Goal: Task Accomplishment & Management: Use online tool/utility

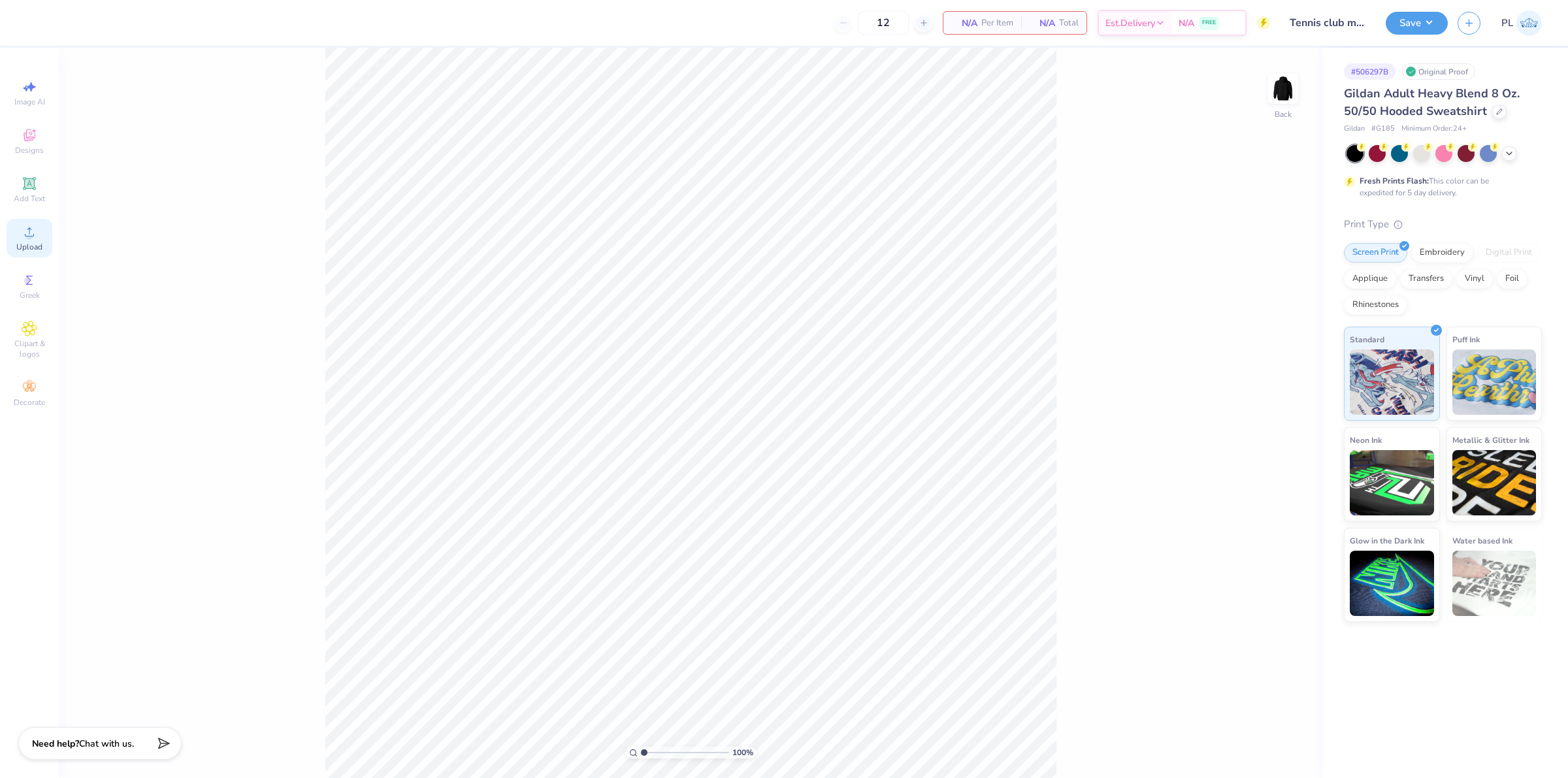
click at [36, 240] on icon at bounding box center [30, 232] width 16 height 16
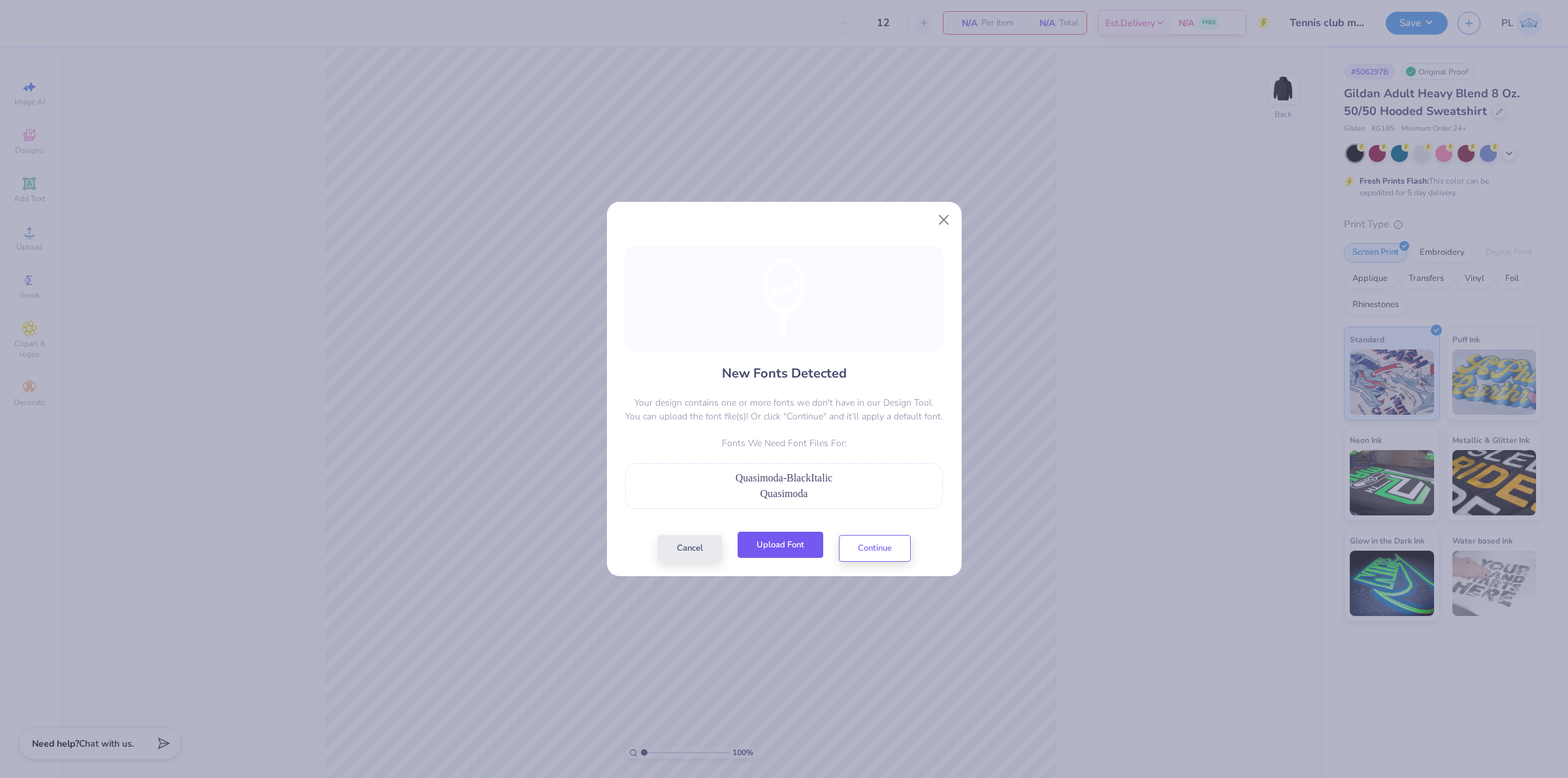
click at [788, 549] on button "Upload Font" at bounding box center [780, 545] width 86 height 27
click at [886, 539] on button "Continue" at bounding box center [875, 545] width 72 height 27
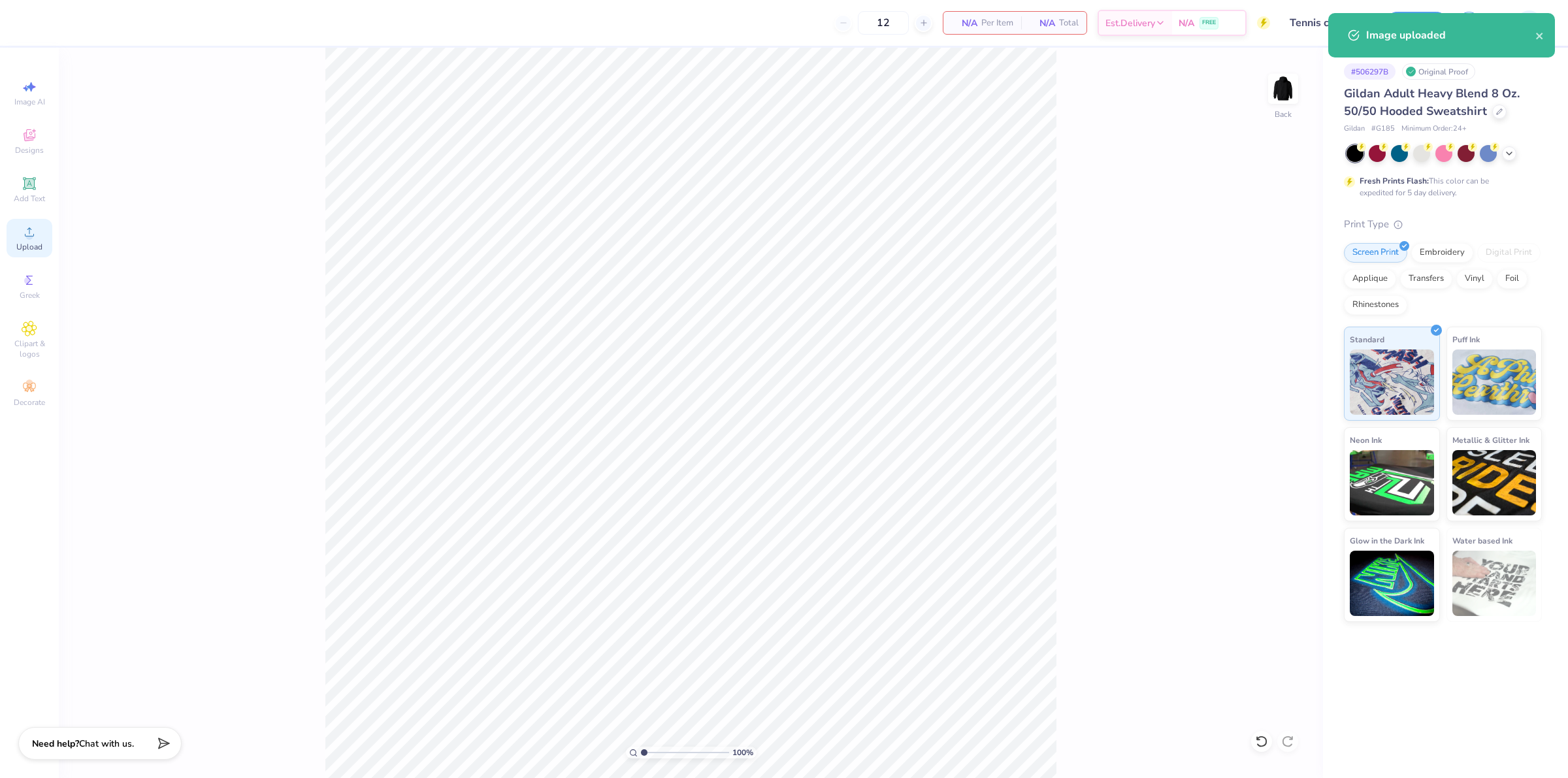
click at [28, 239] on circle at bounding box center [29, 236] width 7 height 7
drag, startPoint x: 1256, startPoint y: 355, endPoint x: 1278, endPoint y: 353, distance: 22.1
click at [1278, 353] on input "6.70" at bounding box center [1274, 353] width 47 height 18
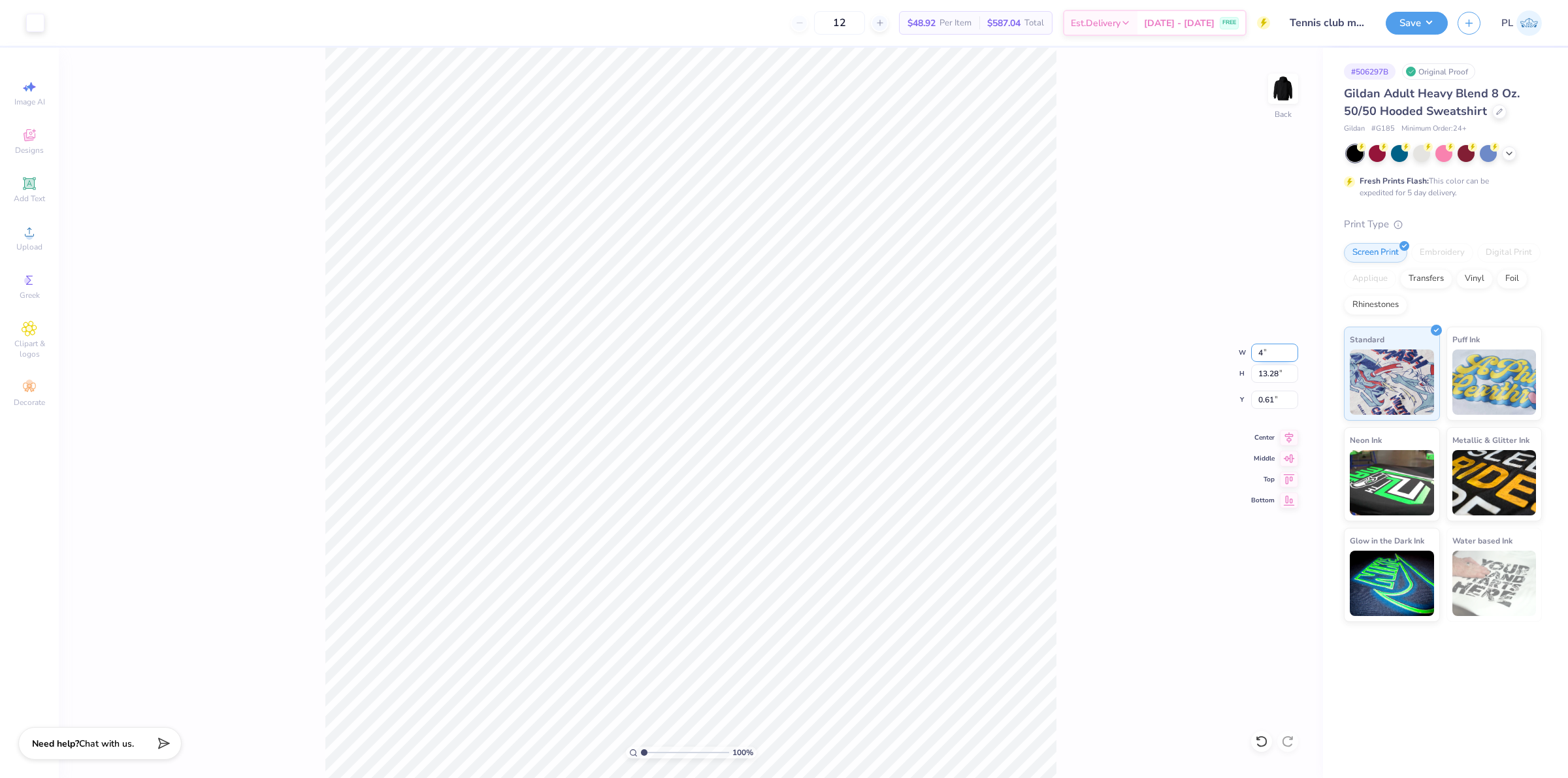
type input "4.00"
type input "7.93"
type input "3.28"
drag, startPoint x: 1277, startPoint y: 376, endPoint x: 1242, endPoint y: 373, distance: 35.1
click at [1242, 373] on div "100 % Back W 4.00 4.00 " H 7.93 7.93 " Y 3.28 3.28 " Center Middle Top Bottom" at bounding box center [691, 413] width 1264 height 731
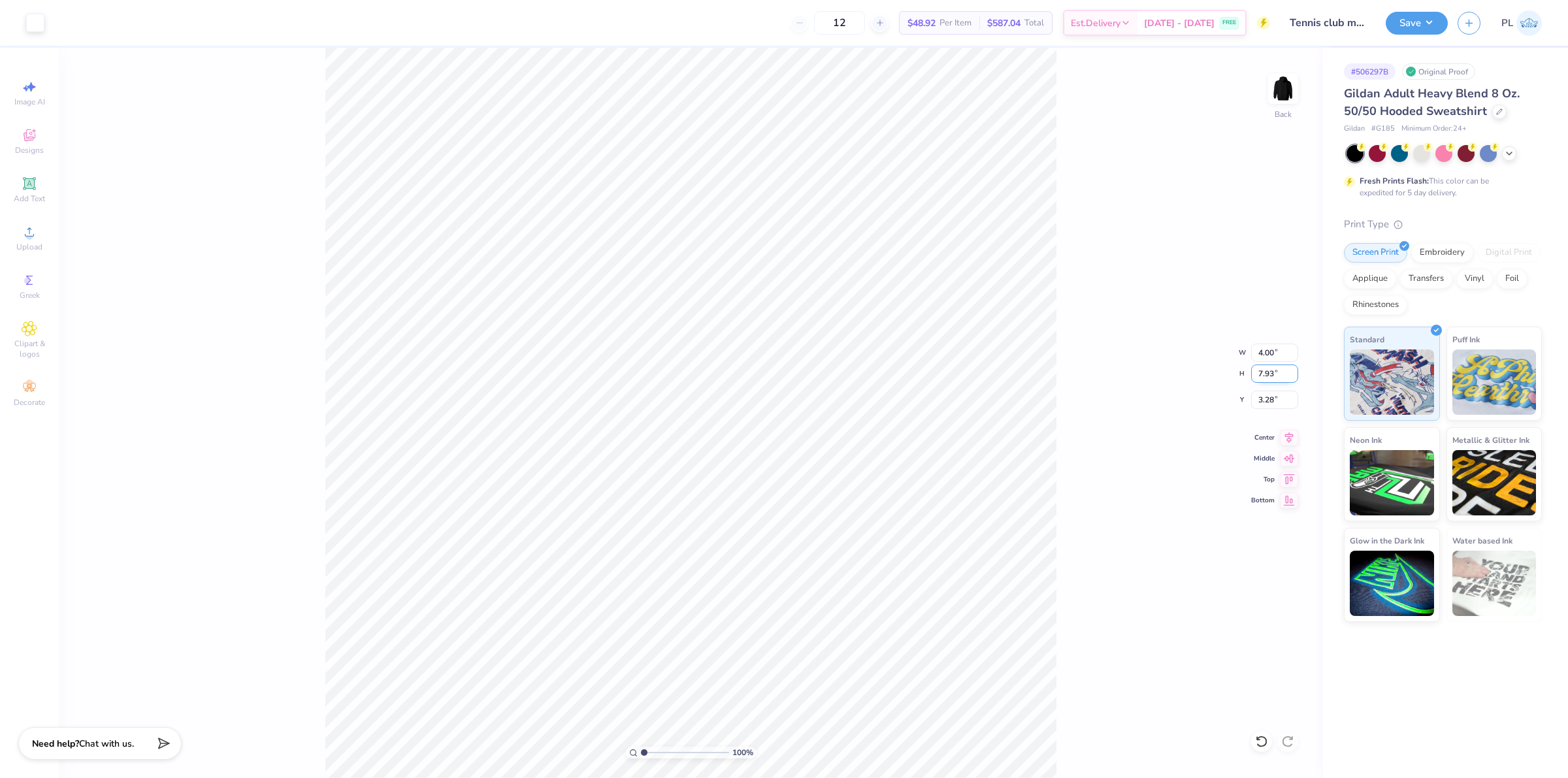
drag, startPoint x: 1277, startPoint y: 371, endPoint x: 1254, endPoint y: 371, distance: 23.0
click at [1254, 371] on input "7.93" at bounding box center [1274, 374] width 47 height 18
type input "4"
type input "2.02"
type input "4.00"
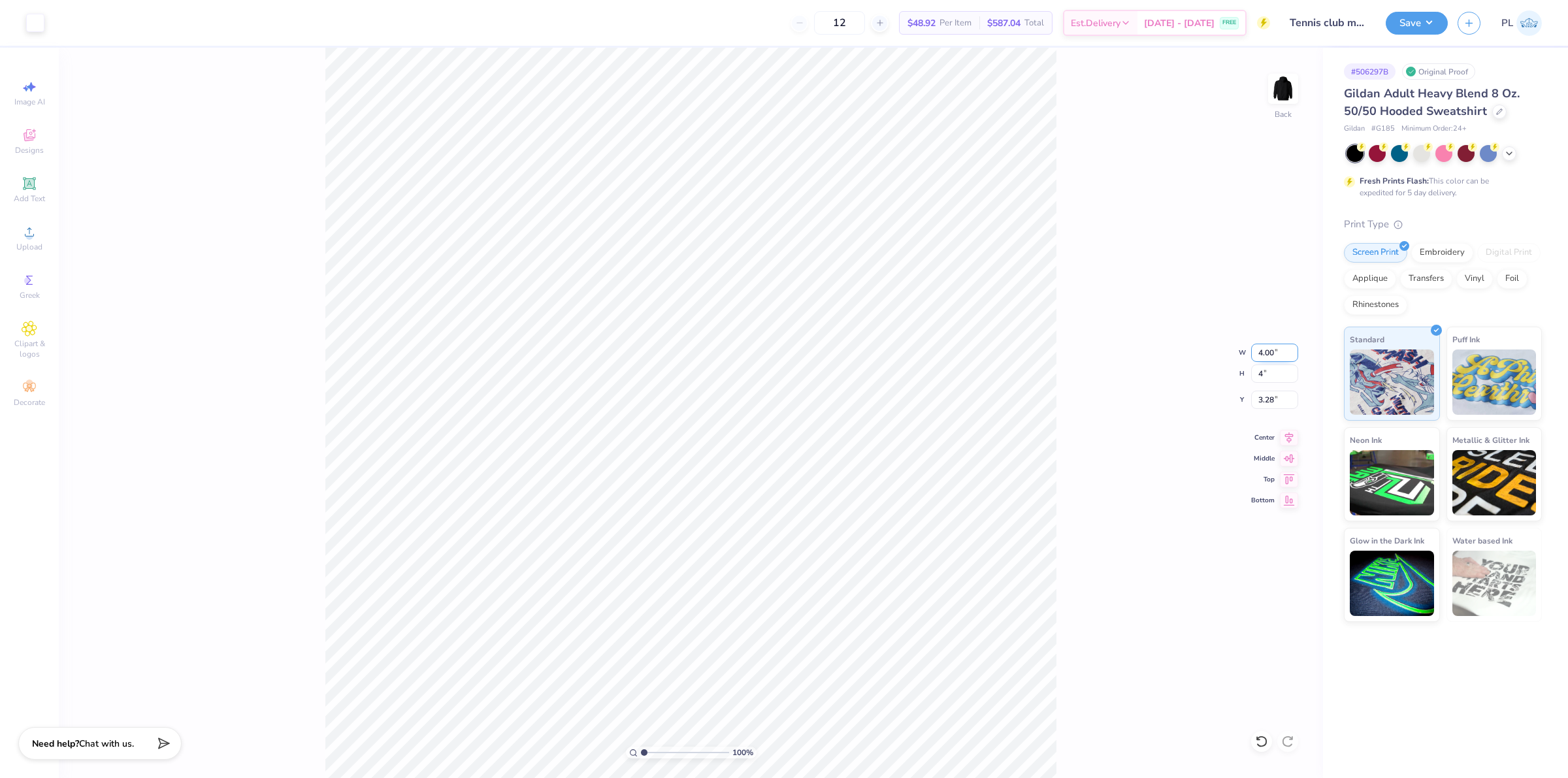
type input "5.25"
click at [1278, 357] on input "2.02" at bounding box center [1274, 353] width 47 height 18
drag, startPoint x: 1281, startPoint y: 398, endPoint x: 1258, endPoint y: 394, distance: 23.3
click at [1258, 394] on input "2.77" at bounding box center [1274, 400] width 47 height 18
type input "3.00"
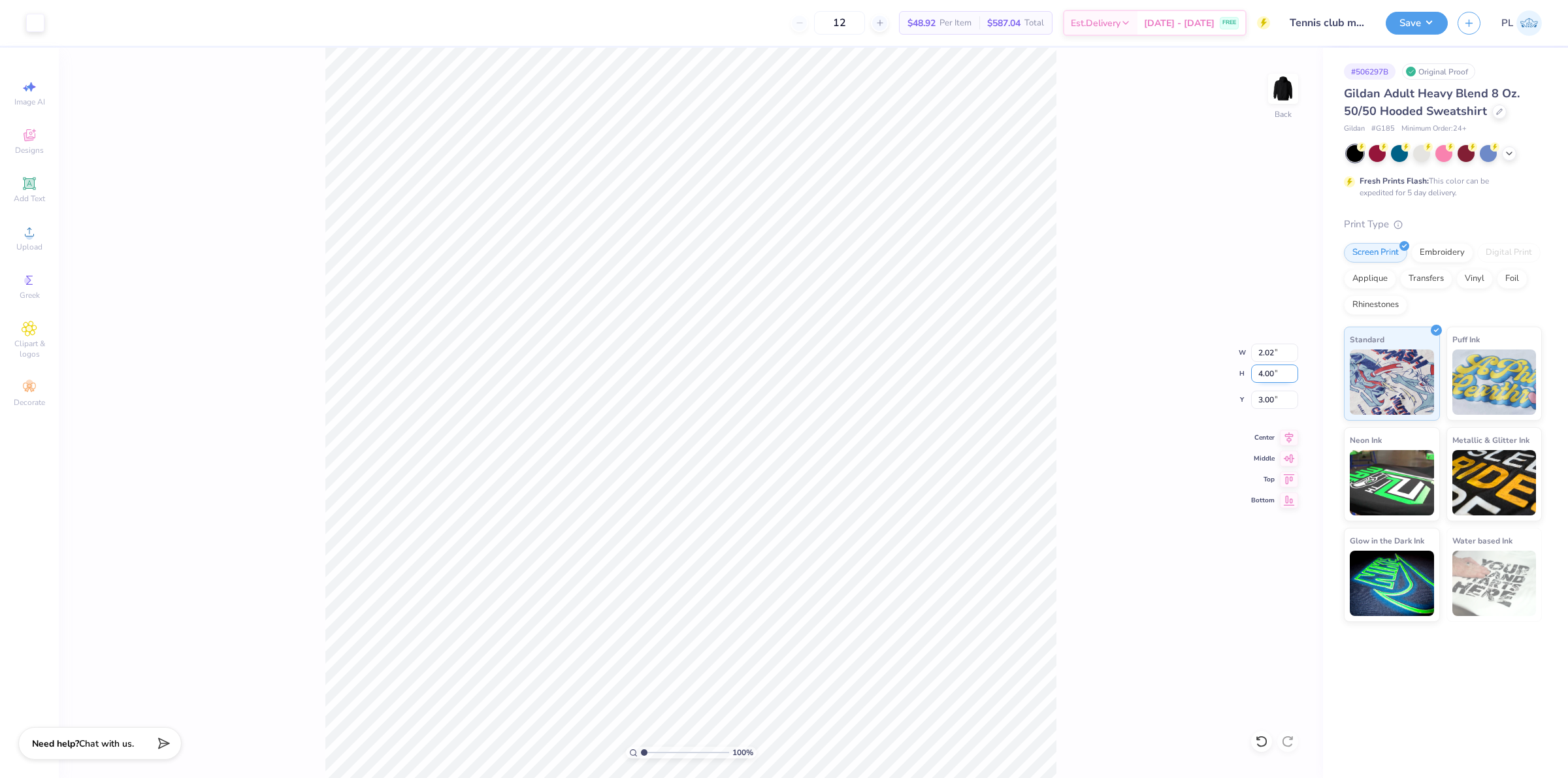
click at [1263, 376] on input "4.00" at bounding box center [1274, 374] width 47 height 18
click at [1273, 90] on img at bounding box center [1283, 88] width 52 height 52
click at [30, 231] on icon at bounding box center [30, 232] width 9 height 9
drag, startPoint x: 1255, startPoint y: 376, endPoint x: 1281, endPoint y: 370, distance: 26.7
click at [1281, 370] on input "18.00" at bounding box center [1274, 374] width 47 height 18
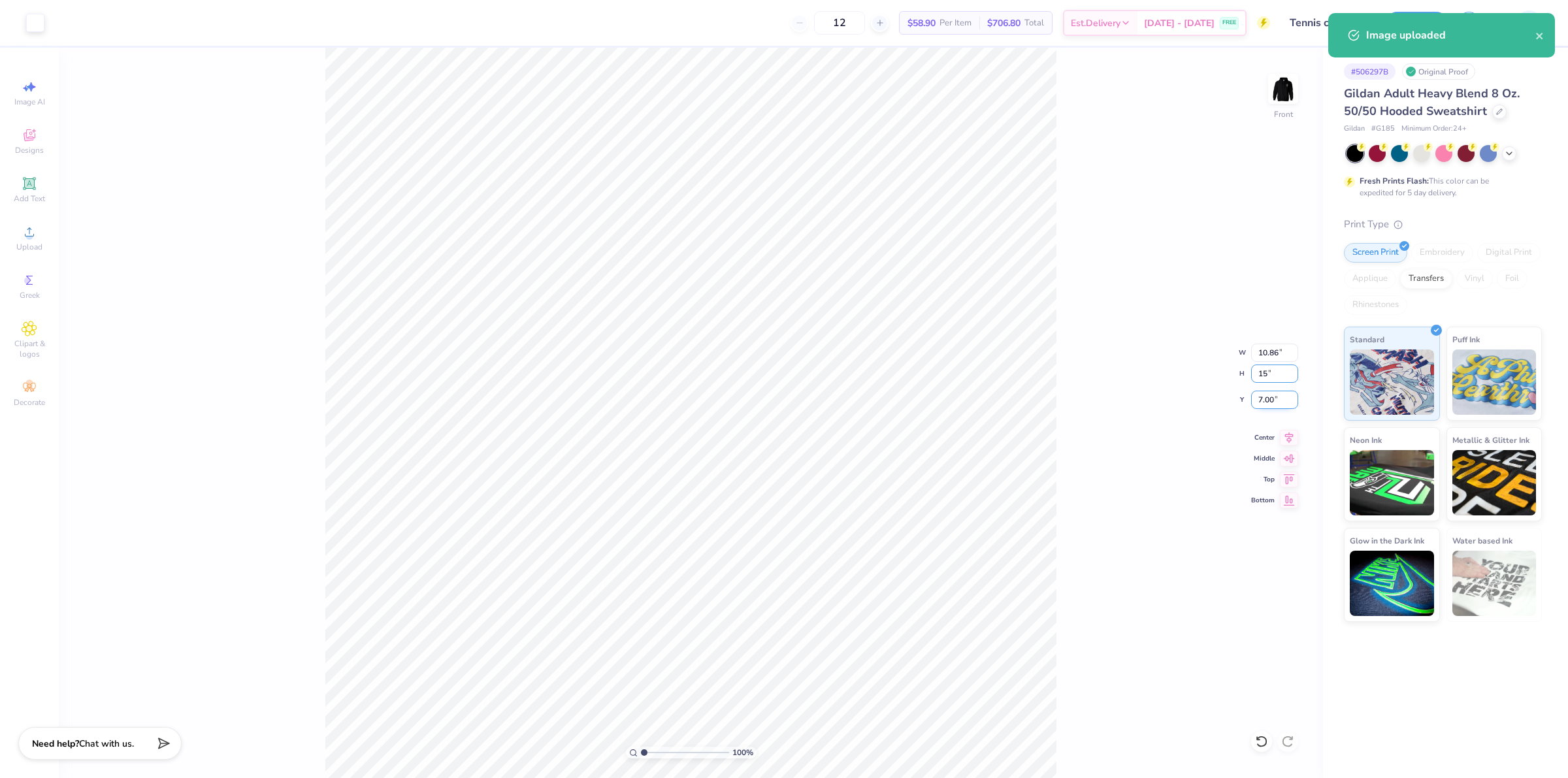
type input "15"
type input "9.05"
type input "15.00"
click at [1272, 408] on input "8.50" at bounding box center [1274, 400] width 47 height 18
drag, startPoint x: 1258, startPoint y: 400, endPoint x: 1275, endPoint y: 394, distance: 18.0
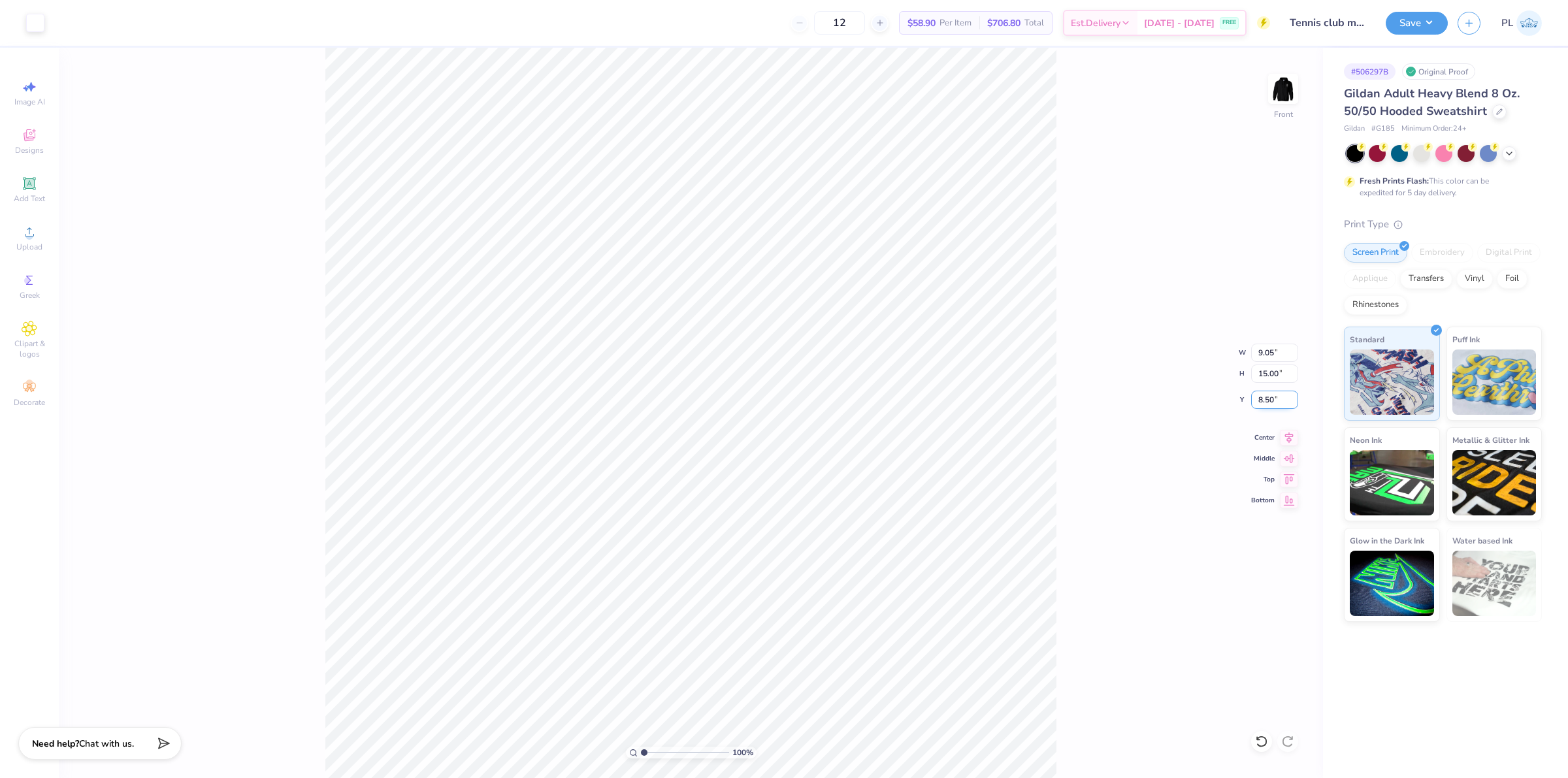
click at [1275, 394] on input "8.50" at bounding box center [1274, 400] width 47 height 18
type input "6.00"
click at [1265, 365] on input "15.00" at bounding box center [1274, 374] width 47 height 18
click at [1285, 87] on img at bounding box center [1283, 88] width 52 height 52
click at [1431, 28] on button "Save" at bounding box center [1416, 21] width 62 height 23
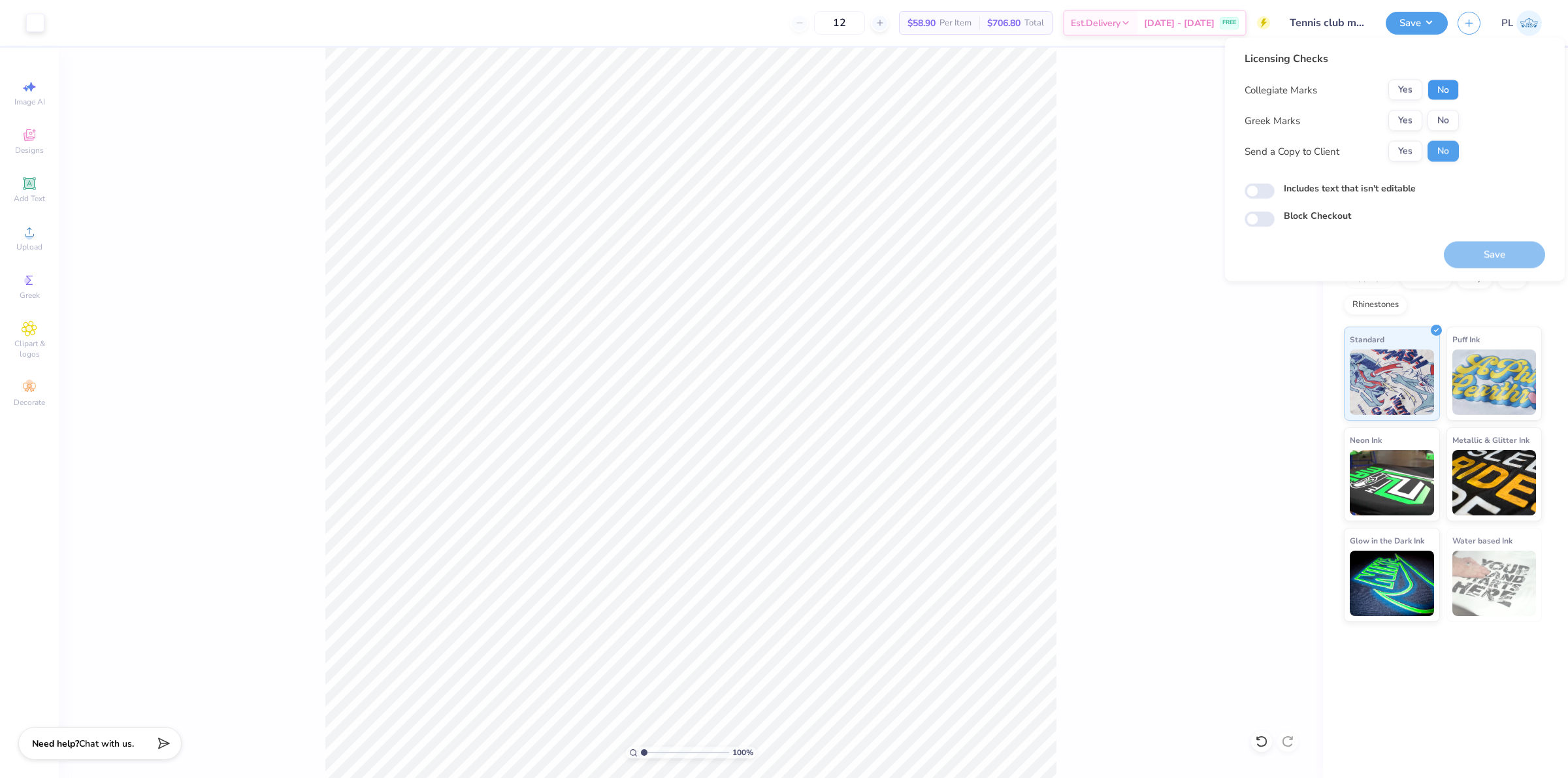
click at [1445, 94] on button "No" at bounding box center [1443, 90] width 32 height 21
click at [1443, 114] on button "No" at bounding box center [1443, 121] width 32 height 21
click at [1347, 187] on label "Includes text that isn't editable" at bounding box center [1349, 189] width 132 height 14
click at [1275, 187] on input "Includes text that isn't editable" at bounding box center [1260, 191] width 30 height 16
checkbox input "true"
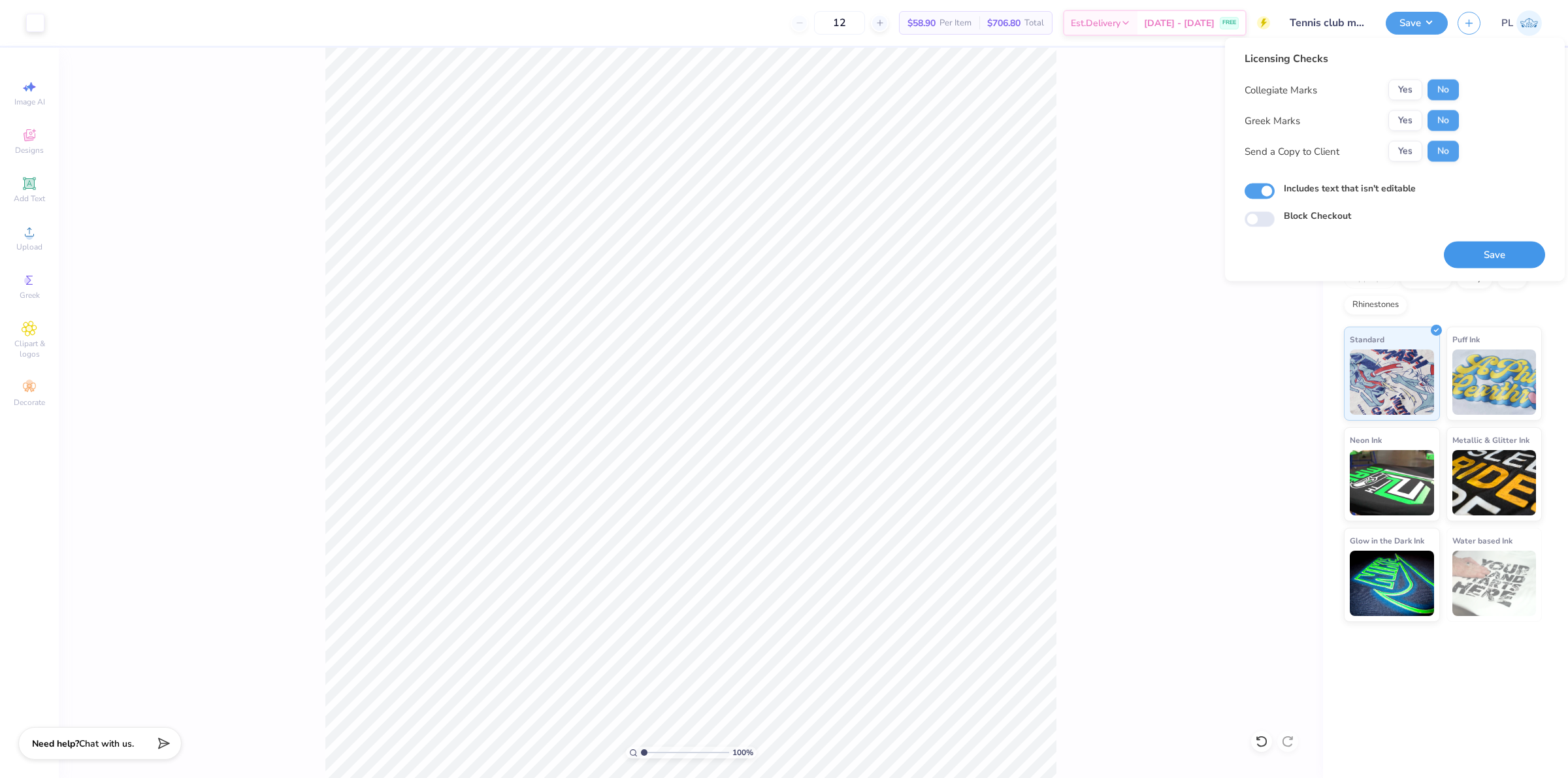
click at [1499, 265] on button "Save" at bounding box center [1494, 255] width 102 height 27
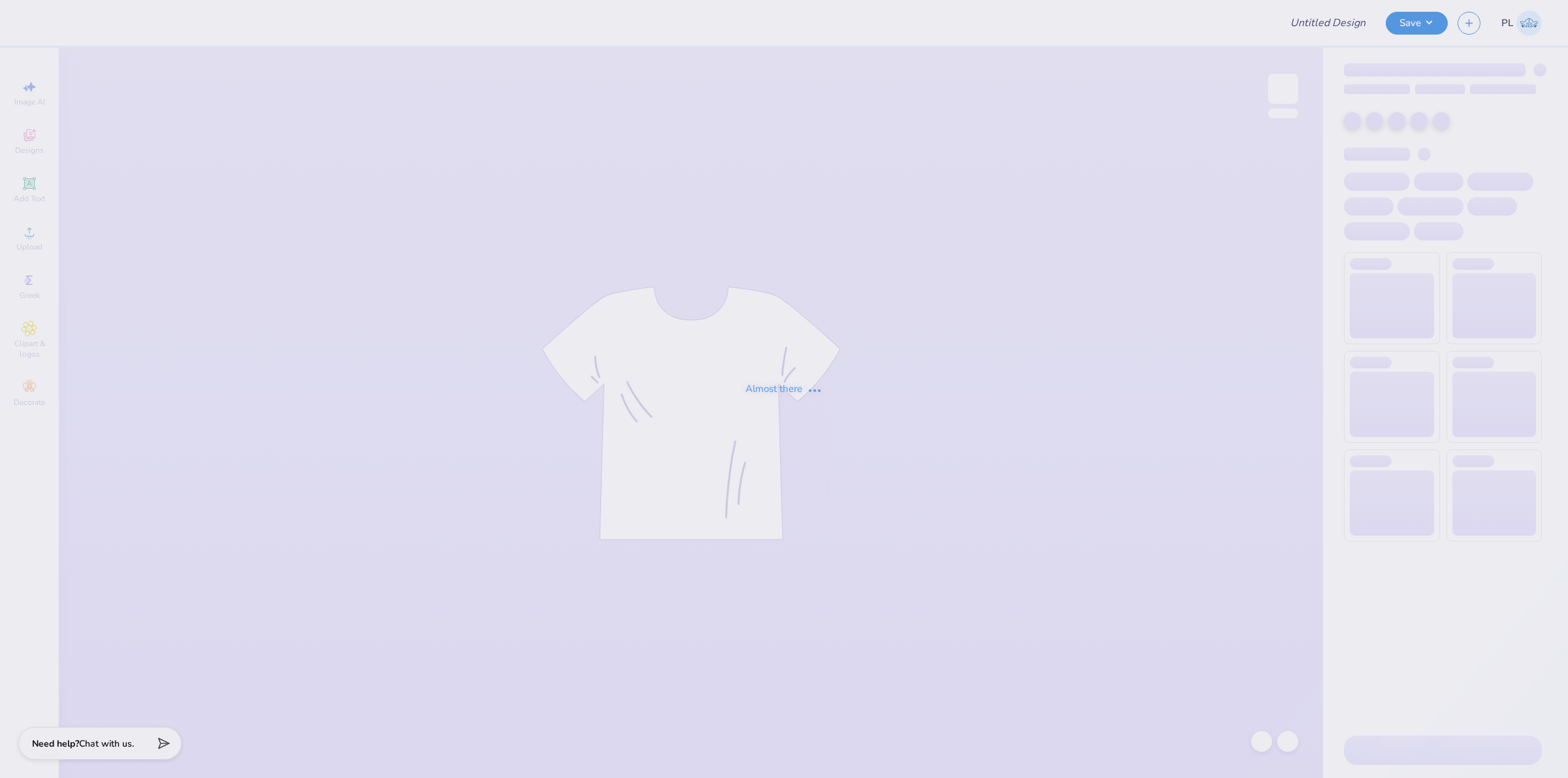
type input "FREE"
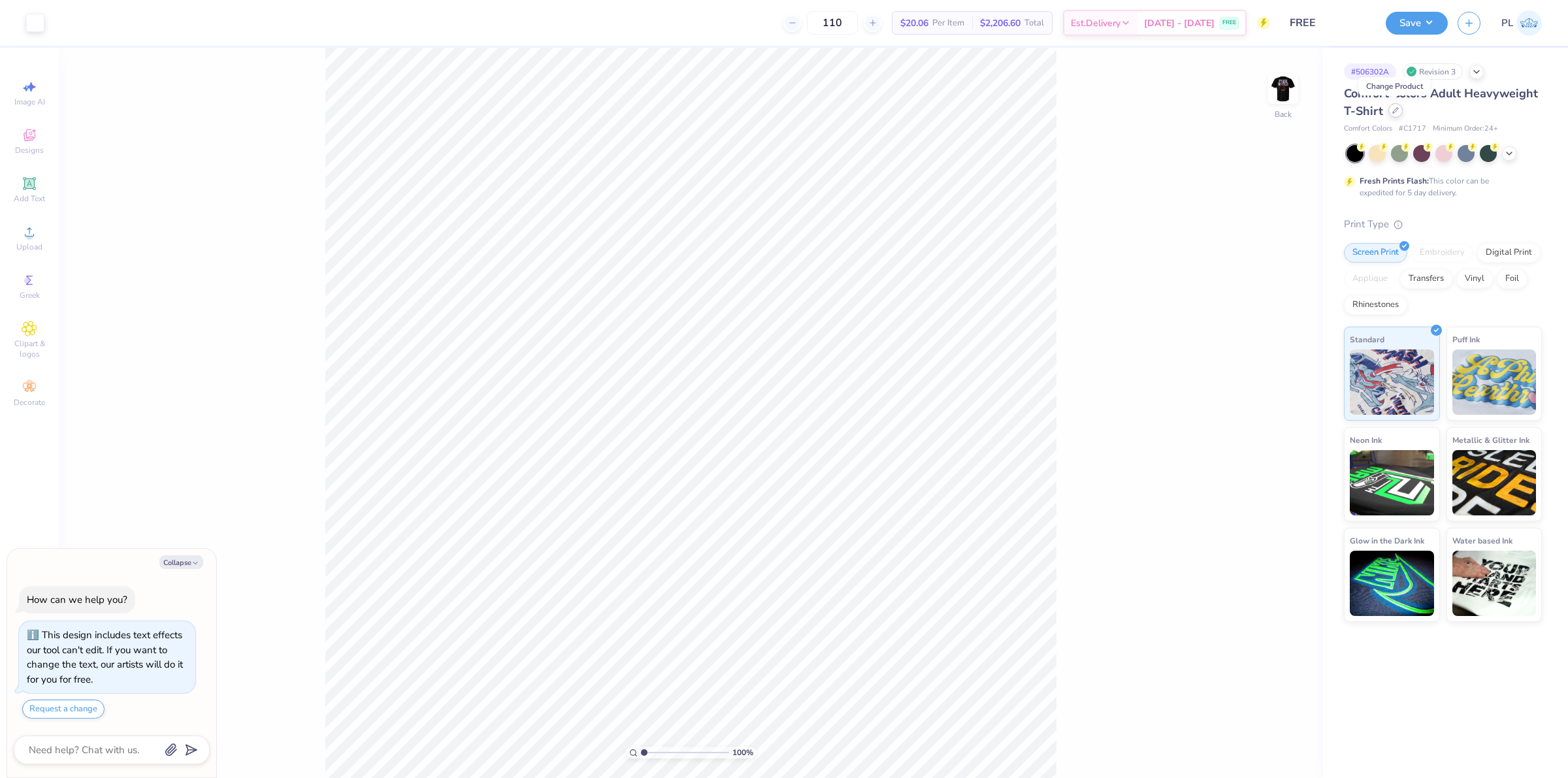
click at [1392, 109] on icon at bounding box center [1395, 111] width 7 height 7
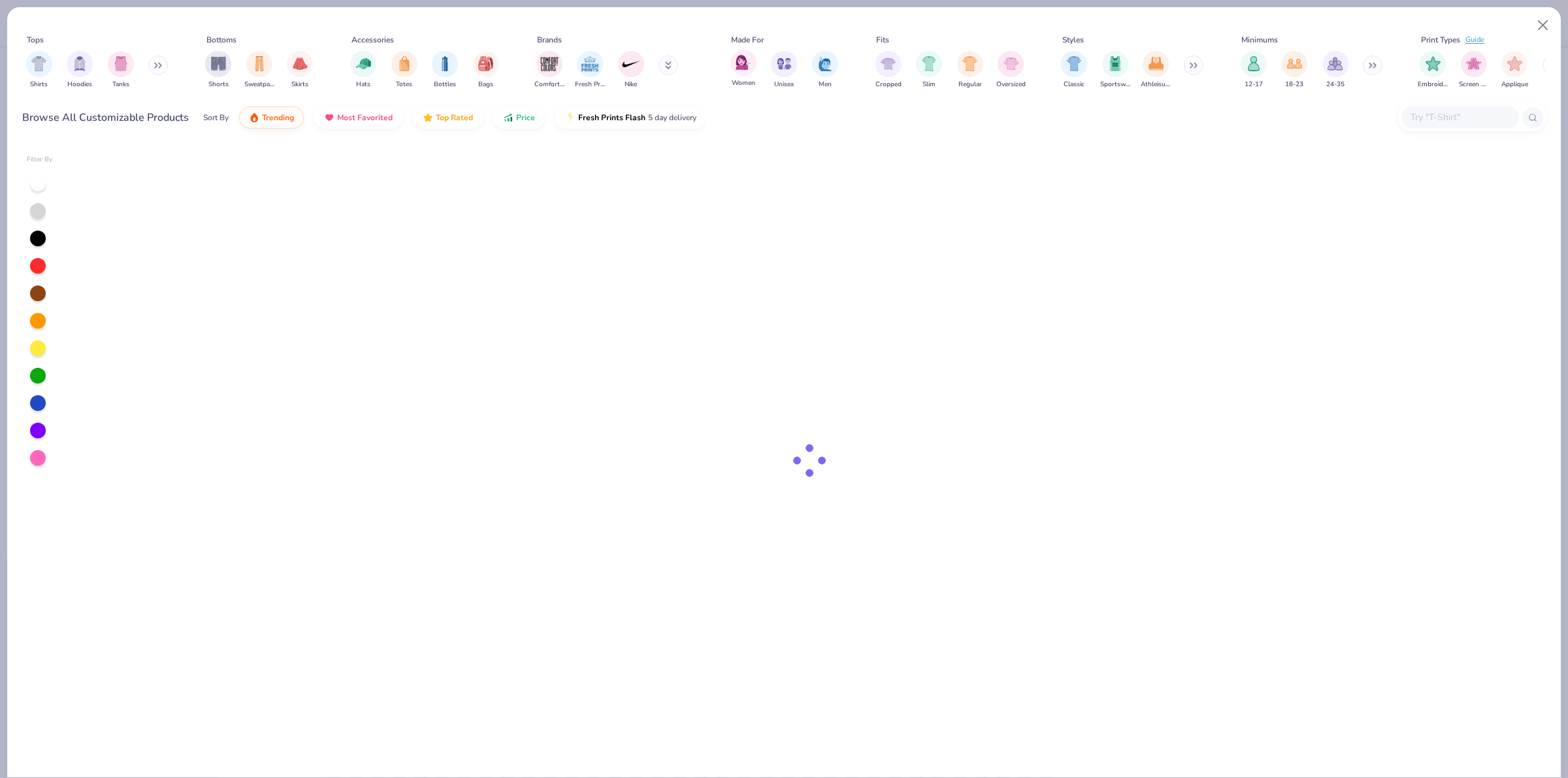
type textarea "x"
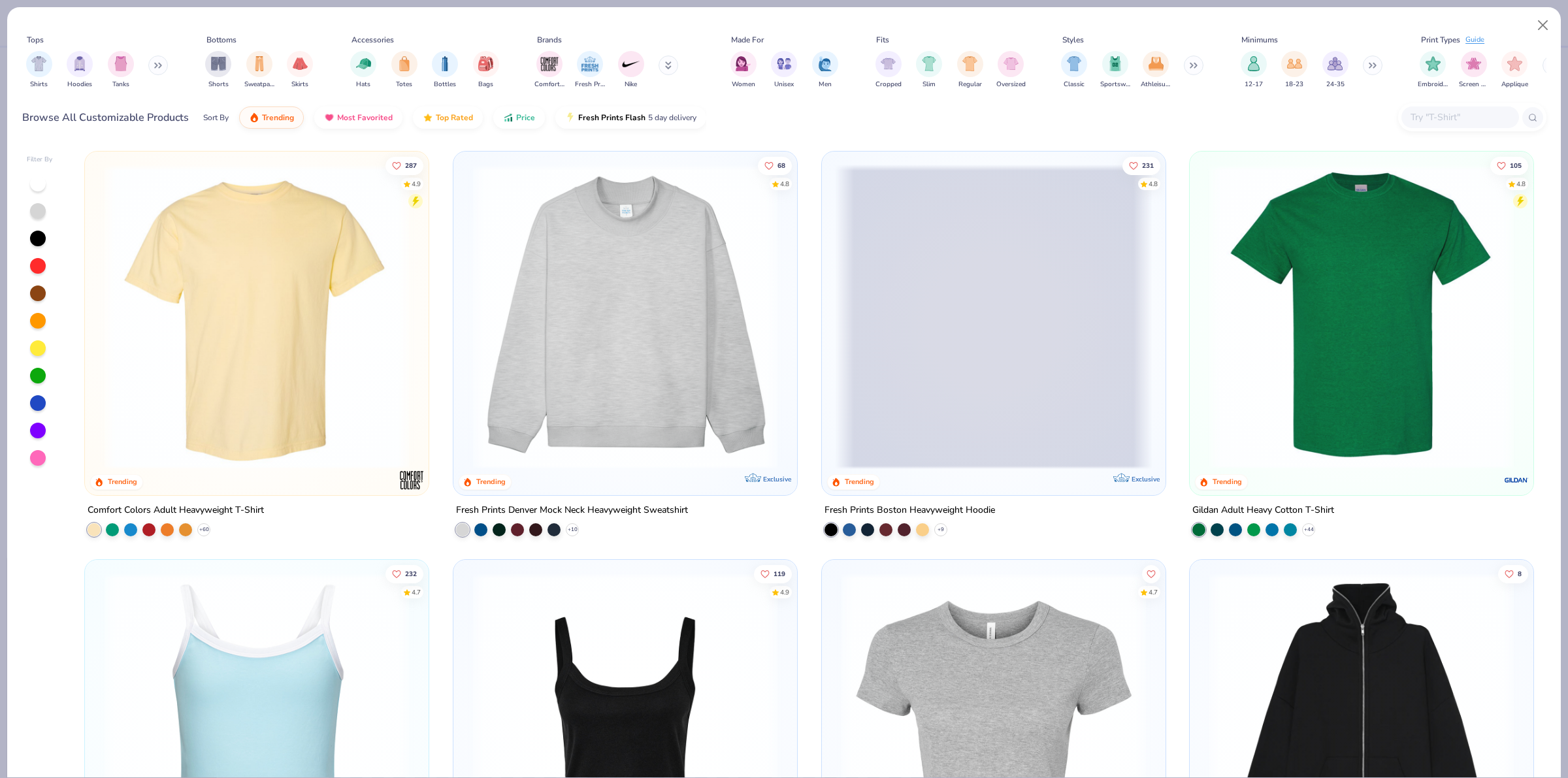
click at [1480, 109] on input "text" at bounding box center [1459, 117] width 101 height 15
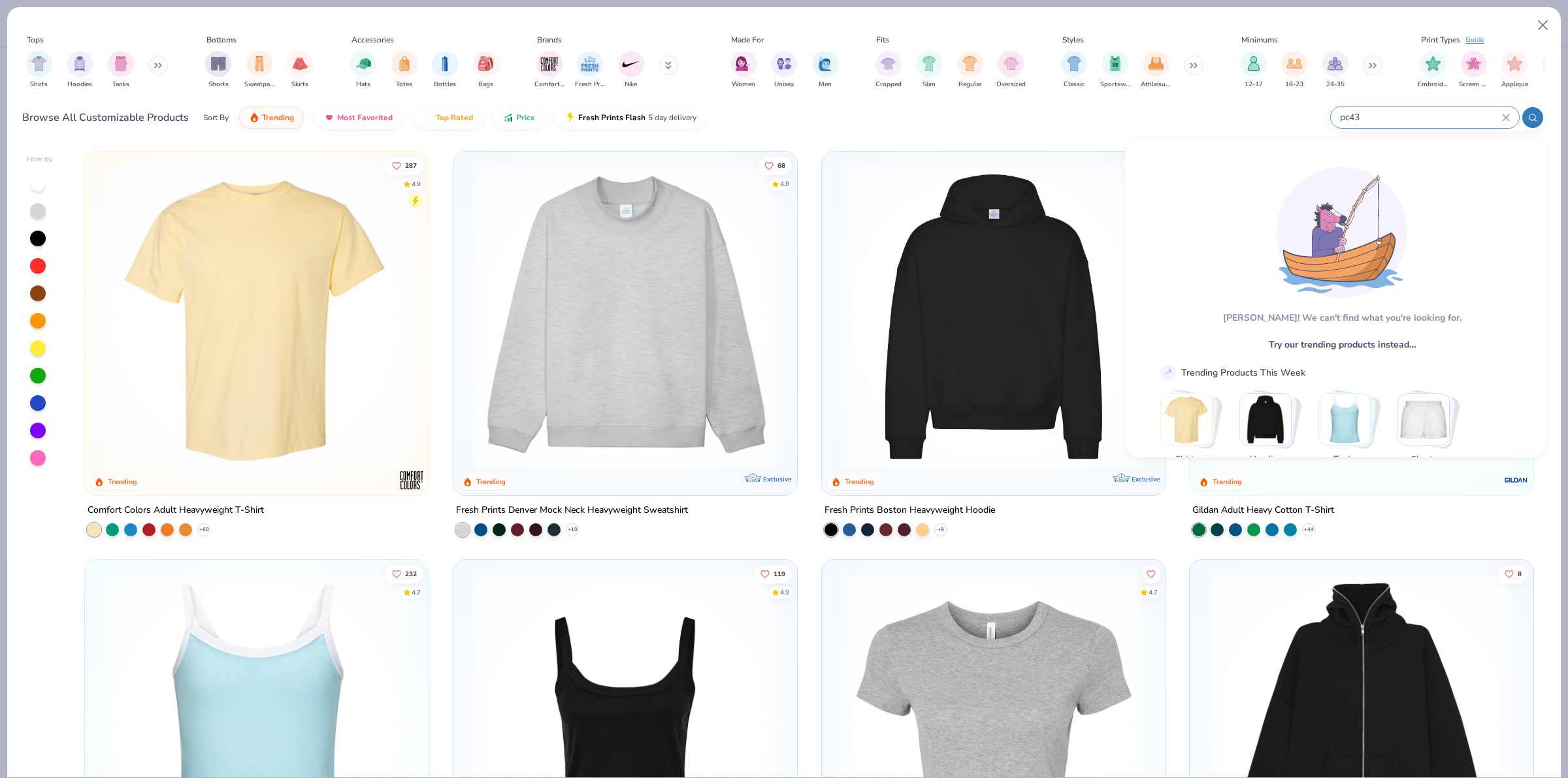
type input "pc43"
